Goal: Transaction & Acquisition: Purchase product/service

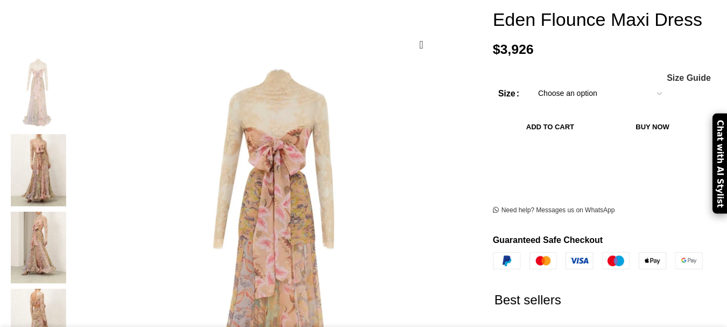
scroll to position [161, 0]
click at [71, 216] on img at bounding box center [38, 248] width 66 height 72
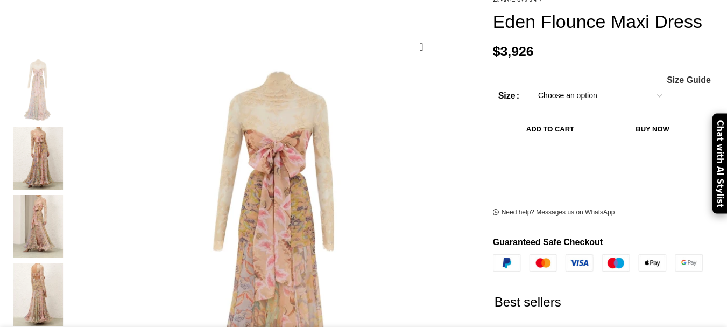
click at [71, 166] on img "2 / 6" at bounding box center [38, 158] width 66 height 63
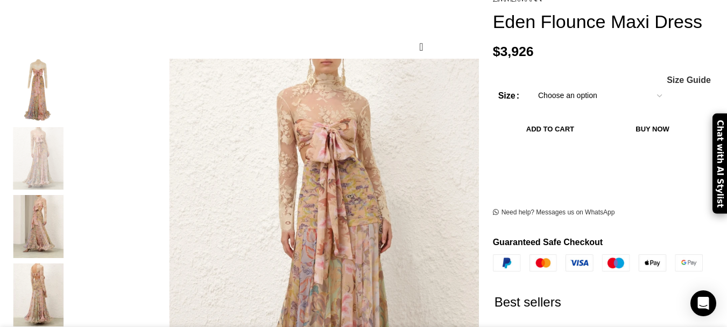
click at [71, 84] on img "1 / 6" at bounding box center [38, 90] width 66 height 63
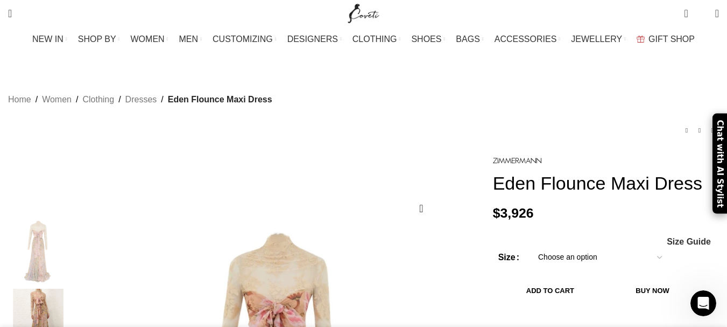
scroll to position [0, 226]
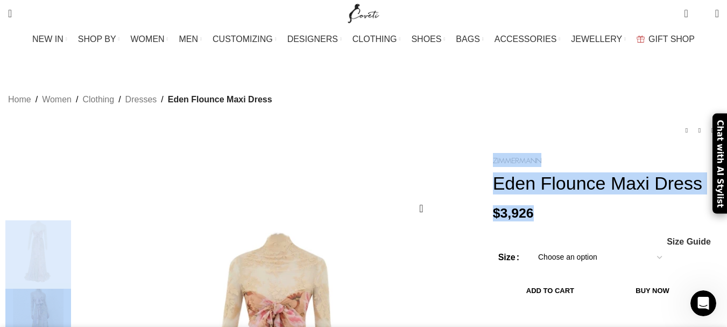
drag, startPoint x: 524, startPoint y: 214, endPoint x: 472, endPoint y: 219, distance: 52.5
click at [493, 215] on span "$" at bounding box center [497, 213] width 8 height 15
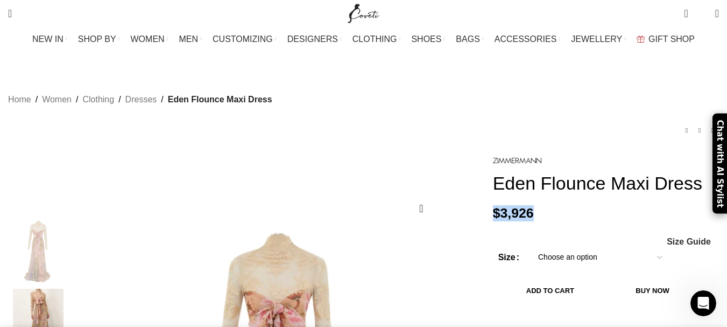
drag, startPoint x: 529, startPoint y: 213, endPoint x: 480, endPoint y: 221, distance: 49.1
copy bdi "$ 3,926"
click at [536, 185] on h1 "Eden Flounce Maxi Dress" at bounding box center [606, 183] width 226 height 22
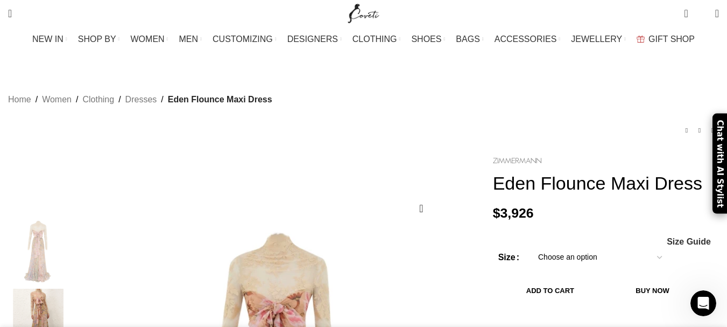
drag, startPoint x: 509, startPoint y: 184, endPoint x: 488, endPoint y: 142, distance: 46.7
copy div "Eden Flounce Maxi Dress"
